Goal: Check status

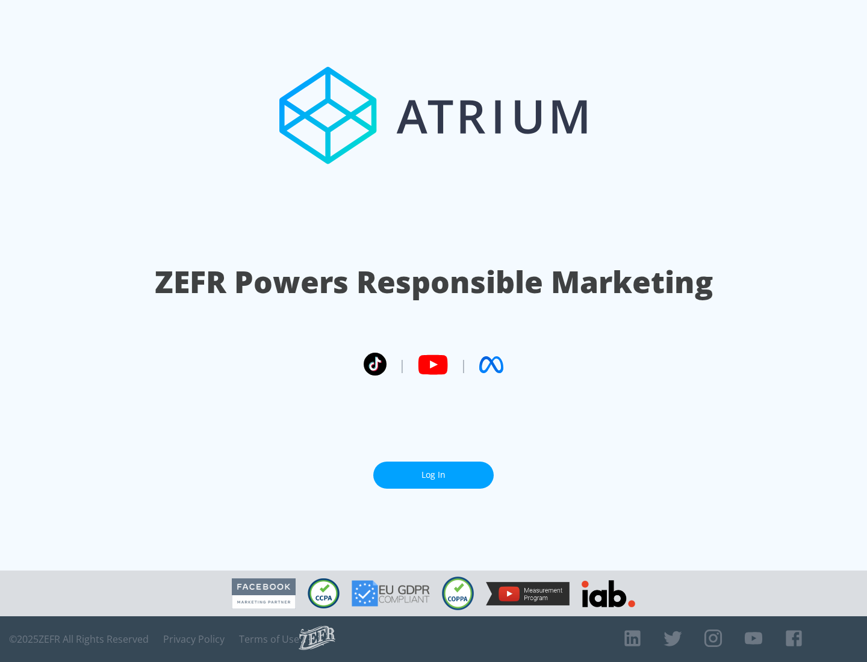
click at [434, 475] on link "Log In" at bounding box center [433, 475] width 120 height 27
